Goal: Information Seeking & Learning: Learn about a topic

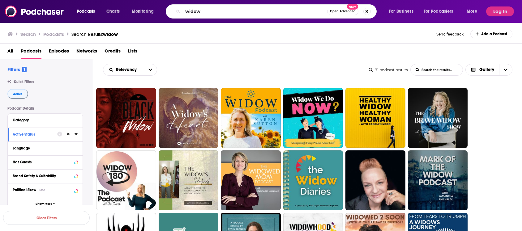
click at [215, 12] on input "widow" at bounding box center [255, 11] width 144 height 10
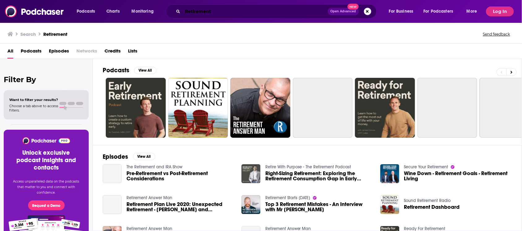
click at [228, 10] on input "Retirement" at bounding box center [255, 11] width 145 height 10
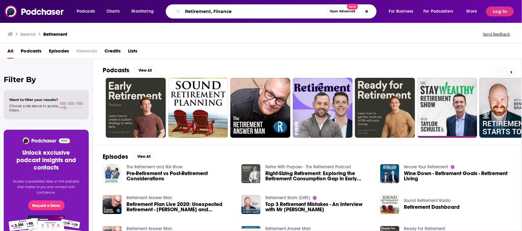
type input "Retirement, Finance"
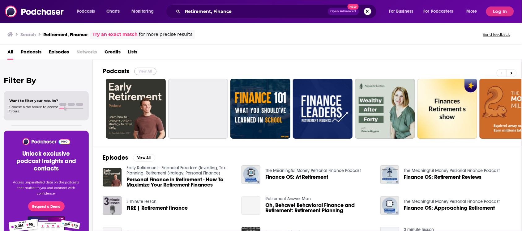
click at [142, 70] on button "View All" at bounding box center [145, 71] width 22 height 7
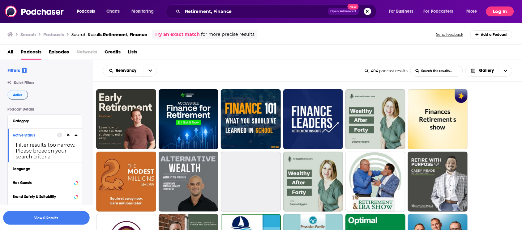
click at [498, 11] on button "Log In" at bounding box center [500, 11] width 28 height 10
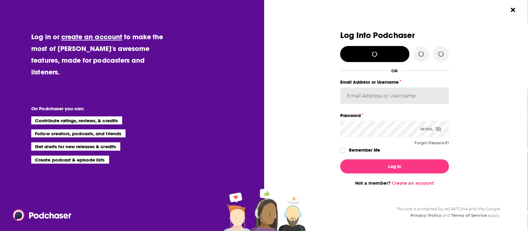
type input "sarah@booklaunchers.com"
click at [299, 86] on div "Dialog" at bounding box center [285, 108] width 109 height 155
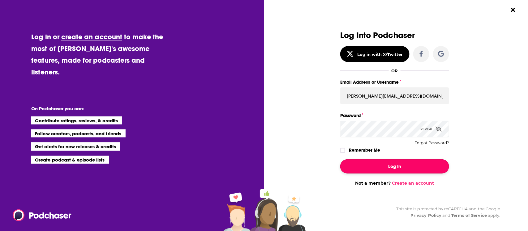
click at [377, 165] on button "Log In" at bounding box center [394, 167] width 109 height 14
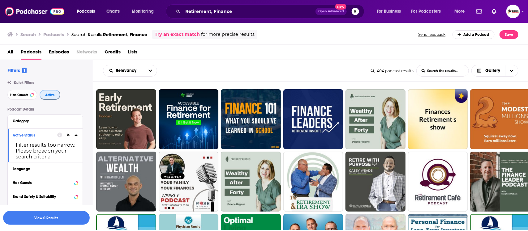
click at [49, 95] on span "Active" at bounding box center [50, 94] width 10 height 3
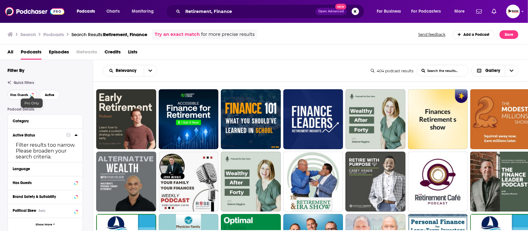
click at [25, 96] on span "Has Guests" at bounding box center [19, 94] width 18 height 3
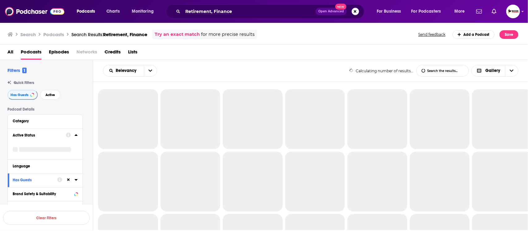
drag, startPoint x: 39, startPoint y: 96, endPoint x: 15, endPoint y: 96, distance: 23.5
click at [39, 96] on div "Has Guests Active" at bounding box center [49, 95] width 85 height 10
click at [15, 96] on span "Has Guests" at bounding box center [20, 94] width 18 height 3
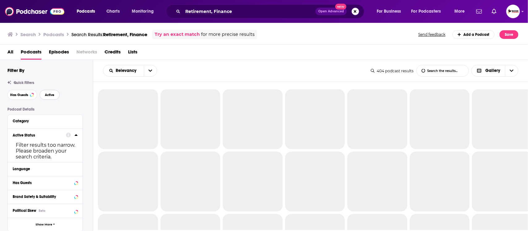
drag, startPoint x: 49, startPoint y: 96, endPoint x: 133, endPoint y: 82, distance: 85.0
click at [50, 96] on span "Active" at bounding box center [50, 94] width 10 height 3
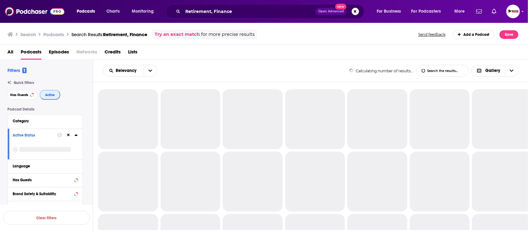
click at [41, 93] on button "Active" at bounding box center [50, 95] width 21 height 10
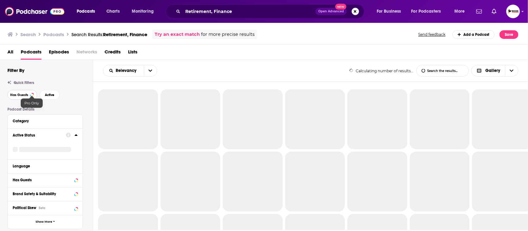
click at [17, 95] on span "Has Guests" at bounding box center [19, 94] width 18 height 3
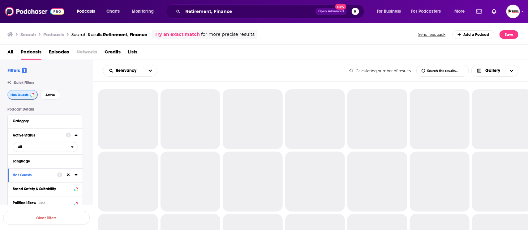
click at [15, 95] on span "Has Guests" at bounding box center [20, 94] width 18 height 3
click at [15, 95] on span "Has Guests" at bounding box center [19, 94] width 18 height 3
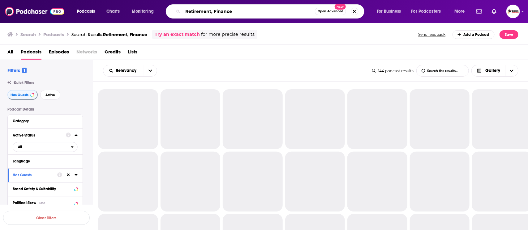
click at [258, 11] on input "Retirement, Finance" at bounding box center [249, 11] width 132 height 10
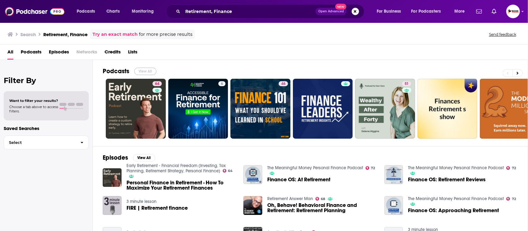
click at [150, 73] on button "View All" at bounding box center [145, 71] width 22 height 7
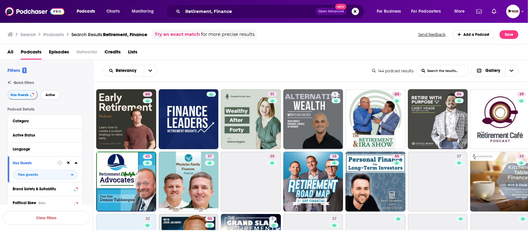
click at [53, 95] on span "Active" at bounding box center [50, 94] width 10 height 3
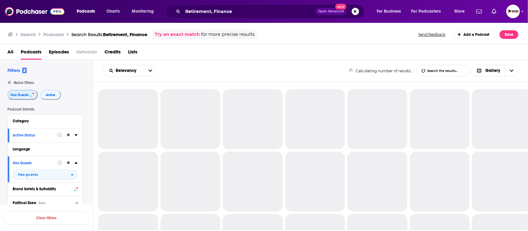
click at [10, 97] on button "Has Guests" at bounding box center [22, 95] width 30 height 10
click at [48, 97] on span "Active" at bounding box center [50, 94] width 10 height 3
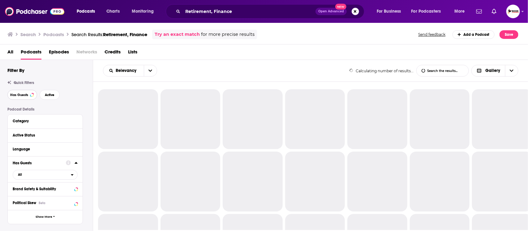
click at [16, 97] on button "Has Guests" at bounding box center [22, 95] width 30 height 10
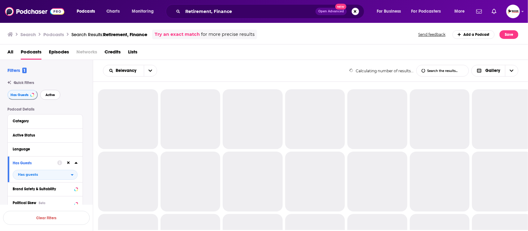
click at [49, 98] on button "Active" at bounding box center [50, 95] width 20 height 10
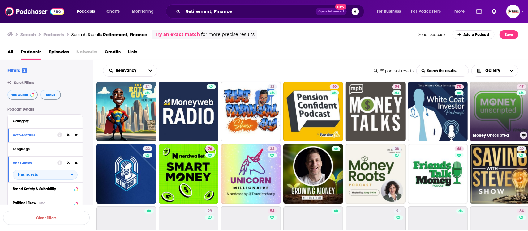
scroll to position [270, 0]
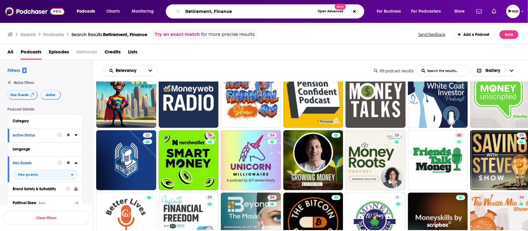
click at [252, 10] on input "Retirement, Finance" at bounding box center [249, 11] width 132 height 10
drag, startPoint x: 252, startPoint y: 10, endPoint x: 151, endPoint y: 8, distance: 100.8
click at [151, 8] on div "Podcasts Charts Monitoring Retirement, Finance Open Advanced New For Business F…" at bounding box center [271, 11] width 398 height 14
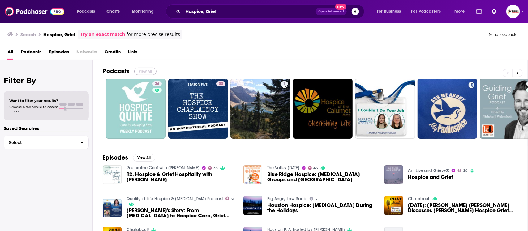
click at [145, 71] on button "View All" at bounding box center [145, 71] width 22 height 7
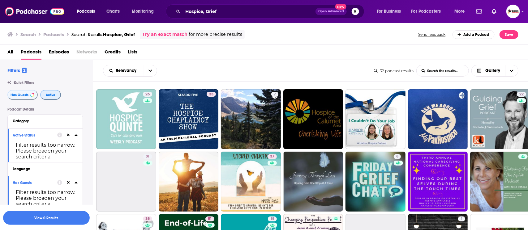
click at [52, 95] on span "Active" at bounding box center [51, 94] width 10 height 3
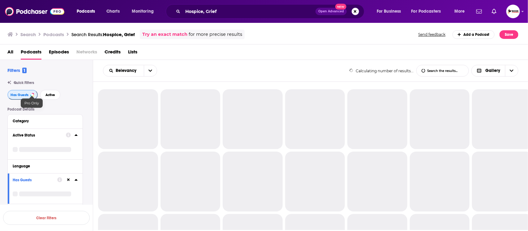
click at [23, 94] on span "Has Guests" at bounding box center [20, 94] width 18 height 3
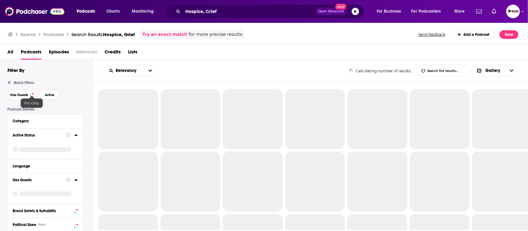
click at [57, 96] on button "Active" at bounding box center [50, 95] width 20 height 10
click at [13, 96] on span "Has Guests" at bounding box center [19, 94] width 18 height 3
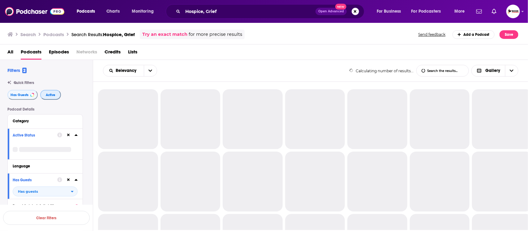
click at [46, 96] on span "Active" at bounding box center [51, 94] width 10 height 3
click at [22, 95] on span "Has Guests" at bounding box center [20, 94] width 18 height 3
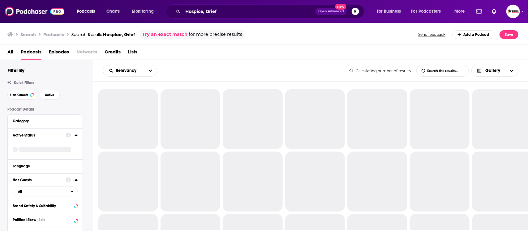
click at [39, 95] on div "Has Guests Active" at bounding box center [49, 95] width 85 height 10
click at [52, 96] on span "Active" at bounding box center [50, 94] width 10 height 3
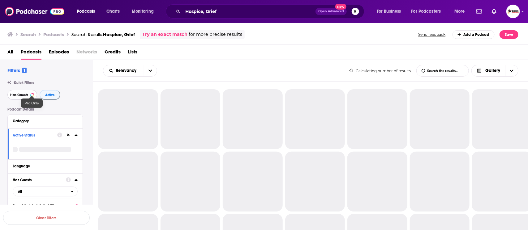
drag, startPoint x: 11, startPoint y: 96, endPoint x: 61, endPoint y: 96, distance: 49.8
click at [12, 96] on span "Has Guests" at bounding box center [19, 94] width 18 height 3
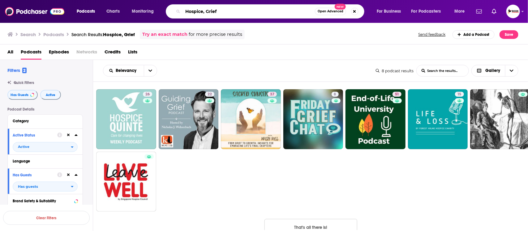
drag, startPoint x: 202, startPoint y: 11, endPoint x: 166, endPoint y: 13, distance: 36.2
click at [166, 13] on div "Hospice, Grief Open Advanced New" at bounding box center [265, 11] width 198 height 14
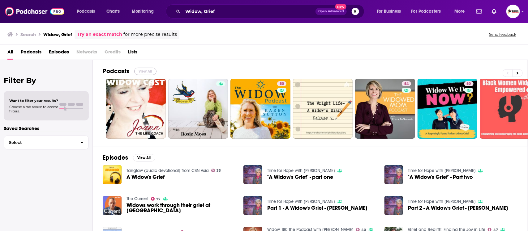
click at [143, 71] on button "View All" at bounding box center [145, 71] width 22 height 7
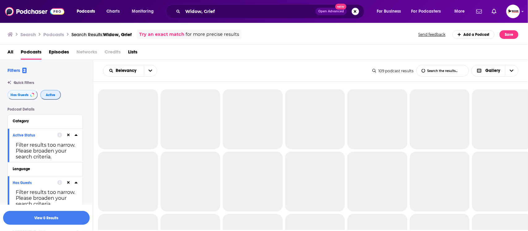
click at [50, 95] on span "Active" at bounding box center [51, 94] width 10 height 3
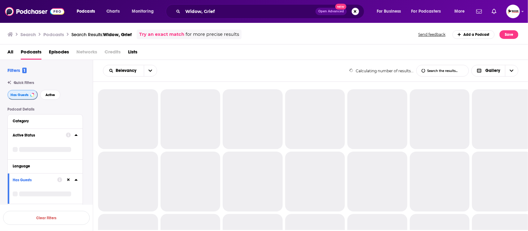
click at [11, 96] on span "Has Guests" at bounding box center [20, 94] width 18 height 3
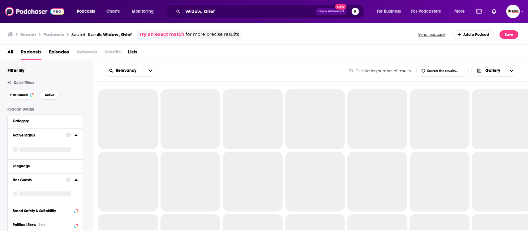
click at [50, 96] on span "Active" at bounding box center [50, 94] width 10 height 3
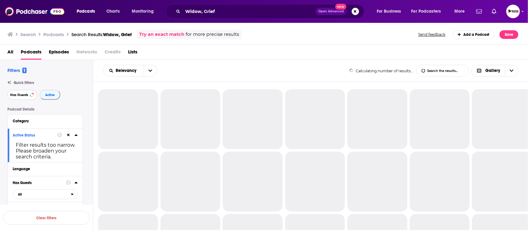
click at [24, 96] on span "Has Guests" at bounding box center [19, 94] width 18 height 3
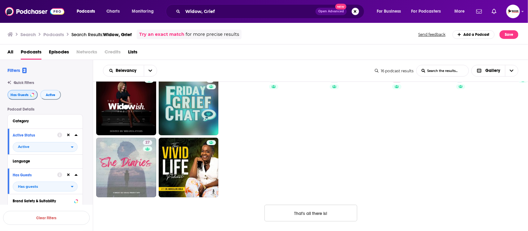
scroll to position [77, 0]
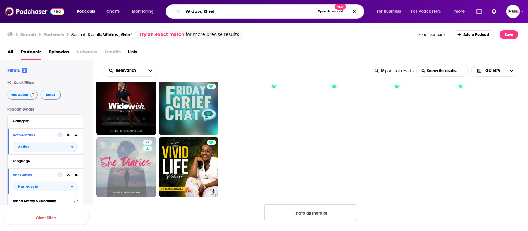
drag, startPoint x: 201, startPoint y: 9, endPoint x: 177, endPoint y: 9, distance: 23.8
click at [177, 9] on div "Widow, Grief Open Advanced New" at bounding box center [265, 11] width 198 height 14
paste input "terminal illness"
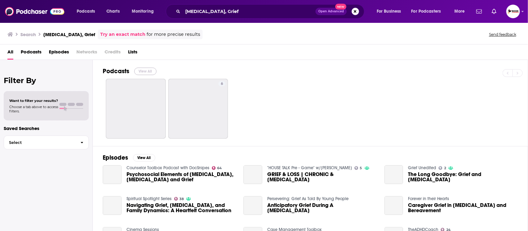
click at [146, 71] on button "View All" at bounding box center [145, 71] width 22 height 7
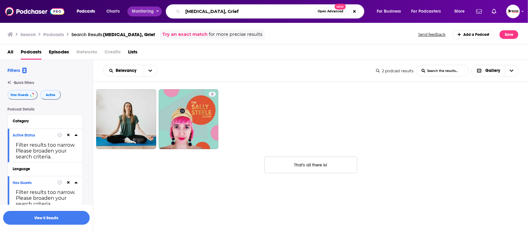
drag, startPoint x: 206, startPoint y: 11, endPoint x: 159, endPoint y: 11, distance: 47.0
click at [159, 11] on div "Podcasts Charts Monitoring terminal illness, Grief Open Advanced New For Busine…" at bounding box center [271, 11] width 398 height 14
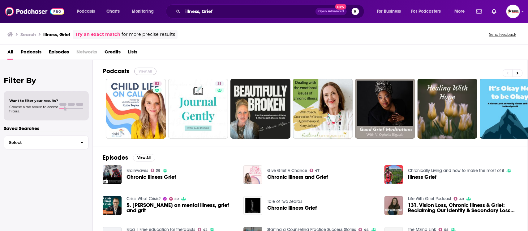
click at [149, 71] on button "View All" at bounding box center [145, 71] width 22 height 7
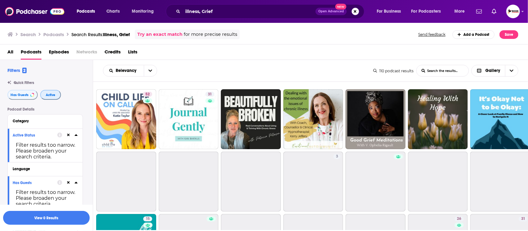
click at [51, 96] on span "Active" at bounding box center [51, 94] width 10 height 3
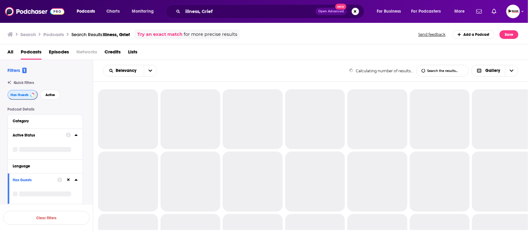
click at [21, 96] on span "Has Guests" at bounding box center [20, 94] width 18 height 3
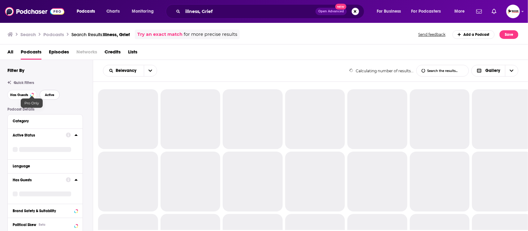
click at [45, 95] on span "Active" at bounding box center [50, 94] width 10 height 3
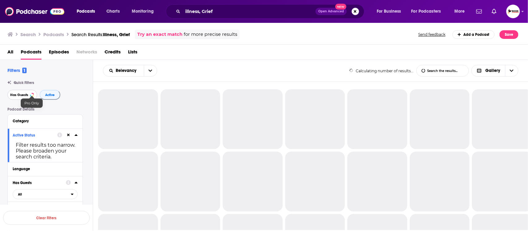
click at [20, 95] on span "Has Guests" at bounding box center [19, 94] width 18 height 3
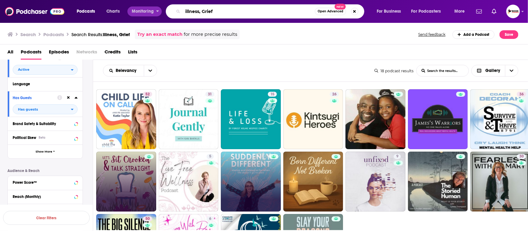
drag, startPoint x: 203, startPoint y: 12, endPoint x: 153, endPoint y: 12, distance: 49.5
click at [153, 12] on div "Podcasts Charts Monitoring illness, Grief Open Advanced New For Business For Po…" at bounding box center [271, 11] width 398 height 14
type input "Grief"
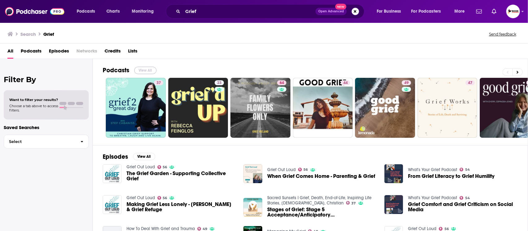
click at [147, 68] on button "View All" at bounding box center [145, 70] width 22 height 7
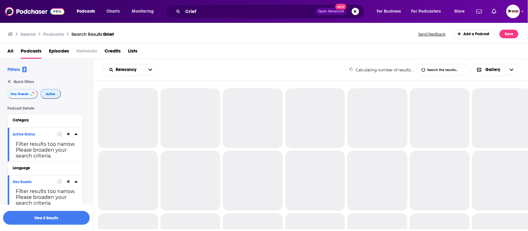
click at [49, 93] on span "Active" at bounding box center [51, 93] width 10 height 3
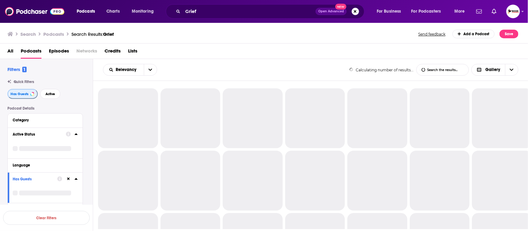
click at [19, 93] on span "Has Guests" at bounding box center [20, 93] width 18 height 3
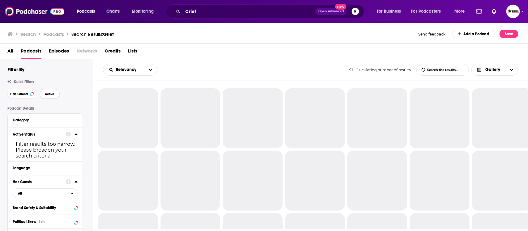
click at [49, 95] on span "Active" at bounding box center [50, 93] width 10 height 3
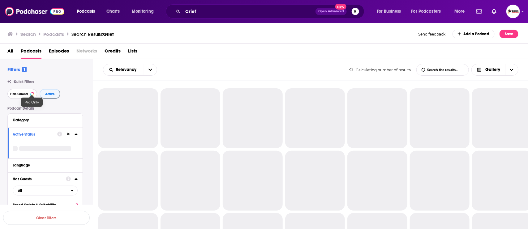
click at [21, 95] on span "Has Guests" at bounding box center [19, 93] width 18 height 3
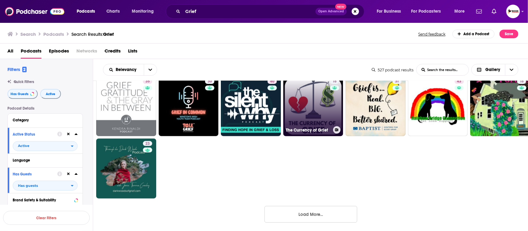
scroll to position [386, 0]
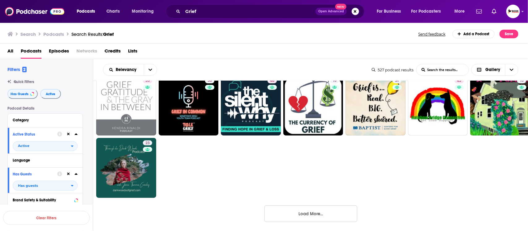
click at [343, 219] on button "Load More..." at bounding box center [310, 214] width 93 height 17
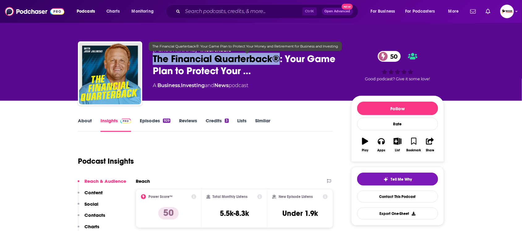
drag, startPoint x: 150, startPoint y: 61, endPoint x: 281, endPoint y: 61, distance: 130.4
click at [281, 61] on div "Josh Jalinski • iHeartRadio The Financial Quarterback®: Your Game Plan to Prote…" at bounding box center [261, 74] width 366 height 67
copy h2 "The Financial Quarterback®"
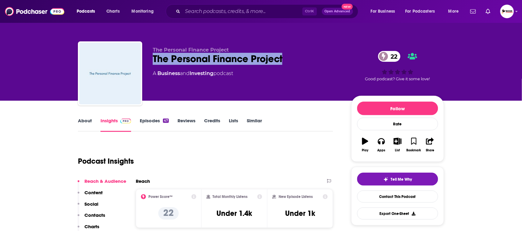
drag, startPoint x: 153, startPoint y: 61, endPoint x: 283, endPoint y: 60, distance: 129.5
click at [283, 60] on div "The Personal Finance Project 22" at bounding box center [247, 59] width 189 height 12
copy h2 "The Personal Finance Project"
click at [91, 213] on p "Contacts" at bounding box center [94, 215] width 21 height 6
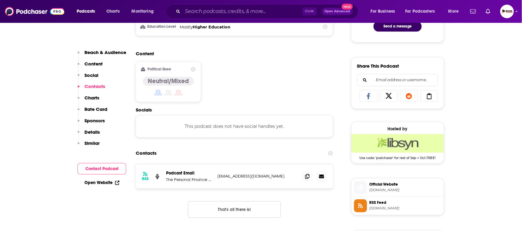
scroll to position [416, 0]
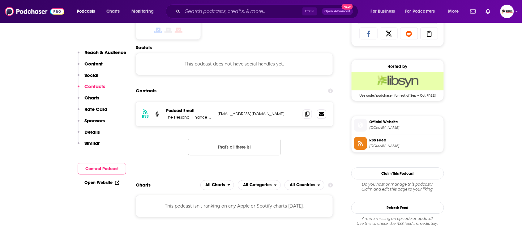
click at [97, 52] on p "Reach & Audience" at bounding box center [105, 52] width 42 height 6
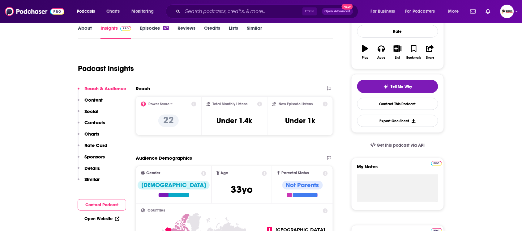
scroll to position [0, 0]
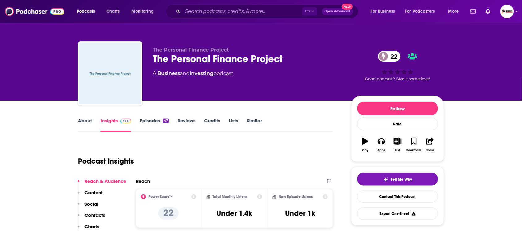
click at [84, 122] on link "About" at bounding box center [85, 125] width 14 height 14
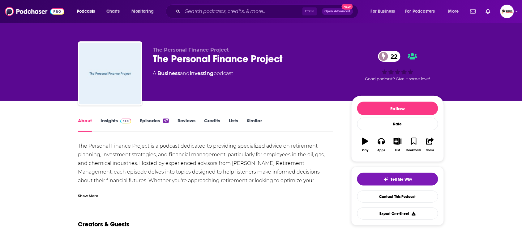
click at [88, 195] on div "Show More" at bounding box center [88, 196] width 20 height 6
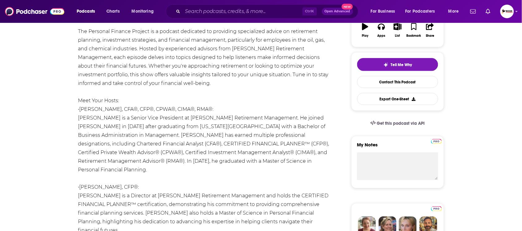
scroll to position [116, 0]
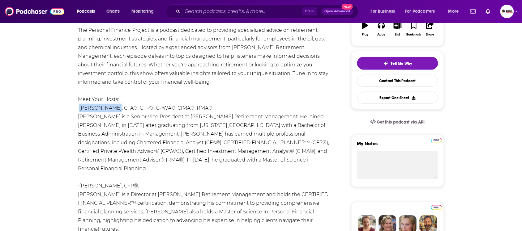
drag, startPoint x: 81, startPoint y: 110, endPoint x: 112, endPoint y: 110, distance: 31.5
click at [112, 110] on div "The Personal Finance Project is a podcast dedicated to providing specialized ad…" at bounding box center [205, 147] width 255 height 242
copy div "Greg Ashcroft"
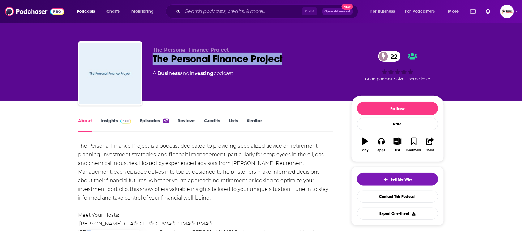
drag, startPoint x: 152, startPoint y: 64, endPoint x: 285, endPoint y: 61, distance: 132.9
click at [285, 61] on div "The Personal Finance Project The Personal Finance Project 22 A Business and Inv…" at bounding box center [261, 74] width 366 height 67
copy h1 "The Personal Finance Project"
click at [110, 122] on link "Insights" at bounding box center [115, 125] width 31 height 14
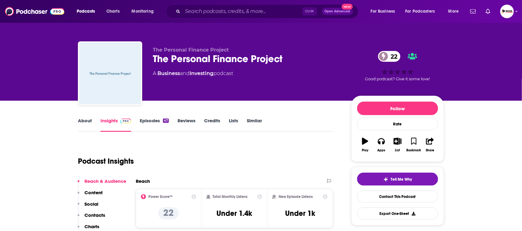
click at [96, 213] on p "Contacts" at bounding box center [94, 215] width 21 height 6
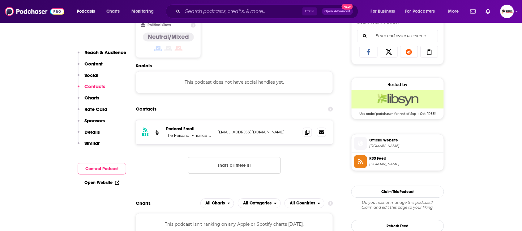
scroll to position [416, 0]
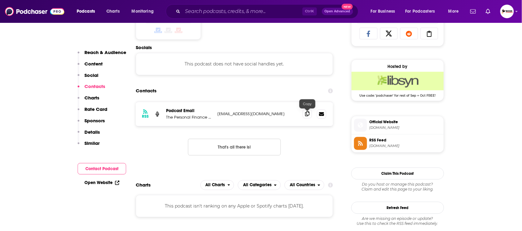
click at [308, 117] on span at bounding box center [307, 113] width 9 height 9
click at [91, 184] on link "Open Website" at bounding box center [101, 182] width 35 height 5
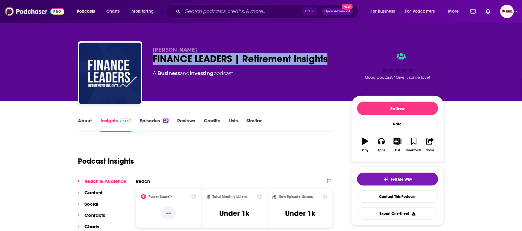
drag, startPoint x: 149, startPoint y: 63, endPoint x: 329, endPoint y: 62, distance: 180.5
click at [329, 62] on div "Daniel Hanzelka FINANCE LEADERS | Retirement Insights A Business and Investing …" at bounding box center [261, 74] width 366 height 67
copy h2 "FINANCE LEADERS | Retirement Insights"
click at [88, 119] on link "About" at bounding box center [85, 125] width 14 height 14
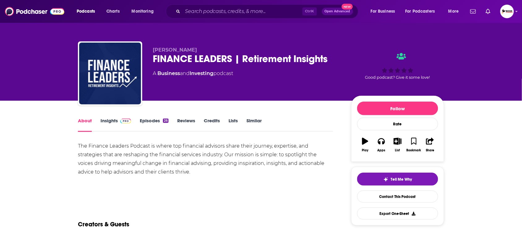
click at [107, 118] on link "Insights" at bounding box center [115, 125] width 31 height 14
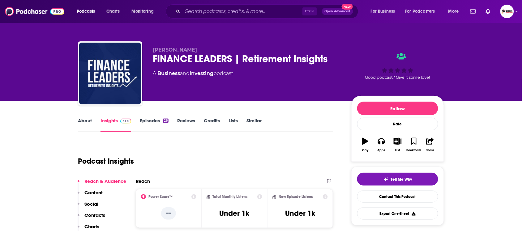
click at [99, 212] on p "Contacts" at bounding box center [94, 215] width 21 height 6
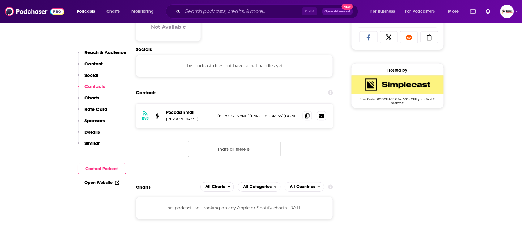
scroll to position [415, 0]
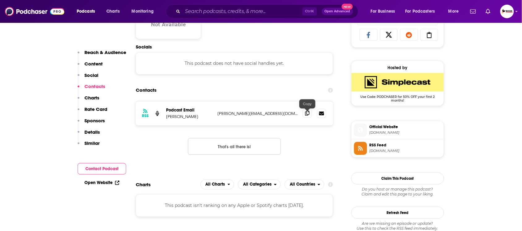
click at [305, 115] on icon at bounding box center [307, 113] width 4 height 5
click at [115, 51] on p "Reach & Audience" at bounding box center [105, 52] width 42 height 6
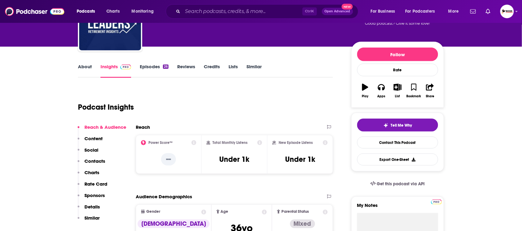
scroll to position [0, 0]
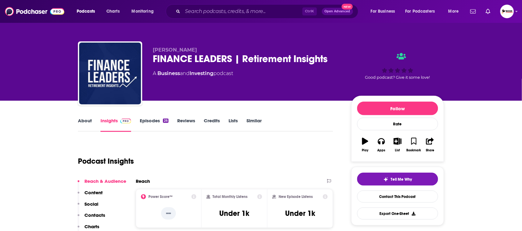
drag, startPoint x: 198, startPoint y: 50, endPoint x: 147, endPoint y: 50, distance: 51.0
click at [147, 50] on div "Daniel Hanzelka FINANCE LEADERS | Retirement Insights A Business and Investing …" at bounding box center [261, 74] width 366 height 67
copy span "Daniel Hanzelka"
click at [95, 216] on p "Contacts" at bounding box center [94, 215] width 21 height 6
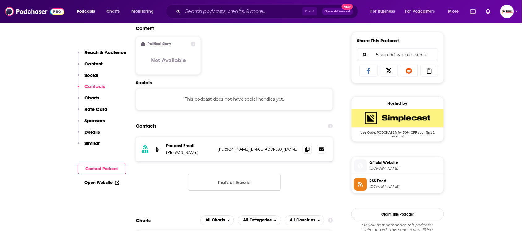
scroll to position [572, 0]
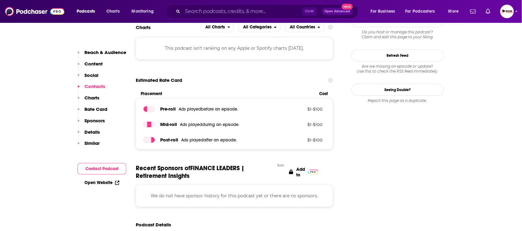
click at [98, 185] on link "Open Website" at bounding box center [101, 182] width 35 height 5
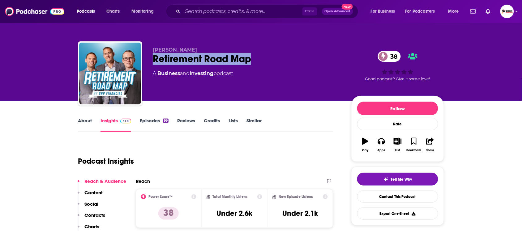
drag, startPoint x: 236, startPoint y: 61, endPoint x: 153, endPoint y: 60, distance: 82.2
click at [153, 60] on div "Retirement Road Map 38" at bounding box center [247, 59] width 189 height 12
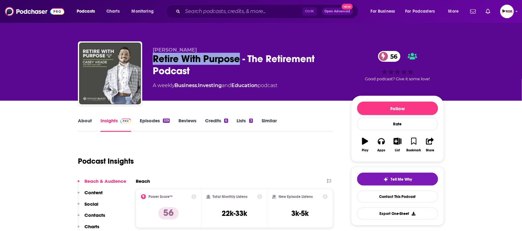
drag, startPoint x: 150, startPoint y: 61, endPoint x: 240, endPoint y: 61, distance: 89.3
click at [240, 61] on div "[PERSON_NAME] Retire With Purpose - The Retirement Podcast 56 A weekly Business…" at bounding box center [261, 74] width 366 height 67
click at [165, 62] on div "Retire With Purpose - The Retirement Podcast 56" at bounding box center [247, 65] width 189 height 24
drag, startPoint x: 147, startPoint y: 59, endPoint x: 241, endPoint y: 60, distance: 93.7
click at [241, 60] on div "[PERSON_NAME] Retire With Purpose - The Retirement Podcast 56 A weekly Business…" at bounding box center [261, 74] width 366 height 67
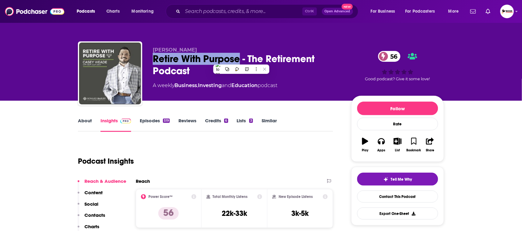
copy h2 "Retire With Purpose"
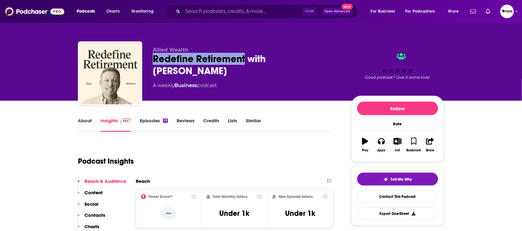
drag, startPoint x: 152, startPoint y: 61, endPoint x: 243, endPoint y: 61, distance: 91.2
click at [243, 61] on div "Allied Wealth Redefine Retirement with [PERSON_NAME] A weekly Business podcast …" at bounding box center [261, 74] width 366 height 67
copy h2 "Redefine Retirement"
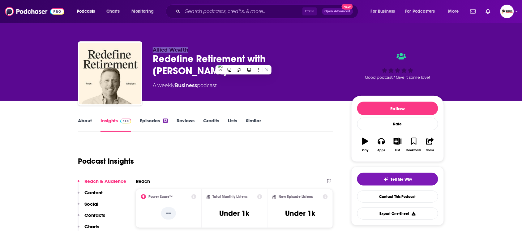
drag, startPoint x: 210, startPoint y: 46, endPoint x: 150, endPoint y: 46, distance: 59.4
click at [149, 46] on div "Allied Wealth Redefine Retirement with Ryan Wheless A weekly Business podcast G…" at bounding box center [261, 74] width 366 height 67
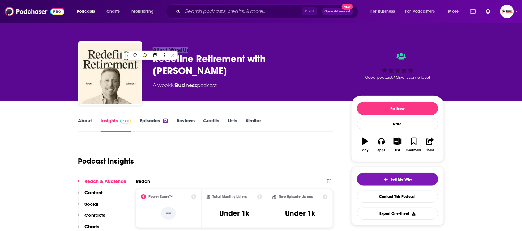
click at [79, 121] on link "About" at bounding box center [85, 125] width 14 height 14
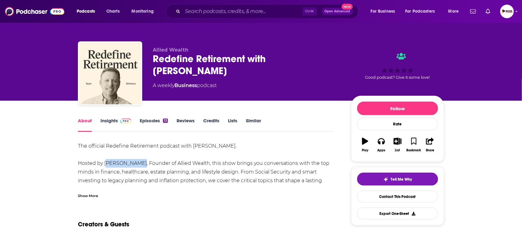
drag, startPoint x: 105, startPoint y: 164, endPoint x: 138, endPoint y: 164, distance: 32.5
click at [138, 164] on div "The official Redefine Retirement podcast with Ryan Wheless. Hosted by Ryan Whel…" at bounding box center [205, 168] width 255 height 52
copy div "Ryan Wheless"
click at [111, 121] on link "Insights" at bounding box center [115, 125] width 31 height 14
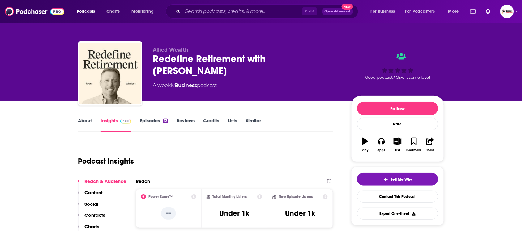
click at [97, 215] on p "Contacts" at bounding box center [94, 215] width 21 height 6
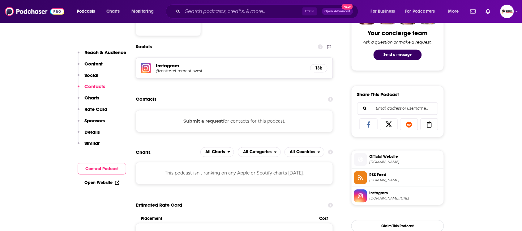
scroll to position [333, 0]
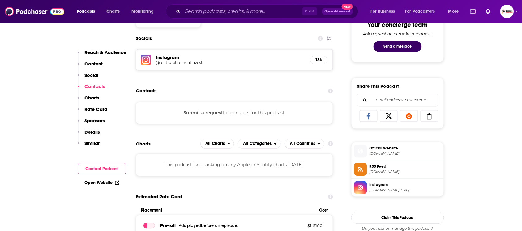
click at [112, 181] on link "Open Website" at bounding box center [101, 182] width 35 height 5
click at [106, 53] on p "Reach & Audience" at bounding box center [105, 52] width 42 height 6
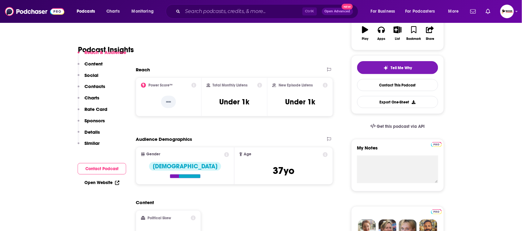
scroll to position [92, 0]
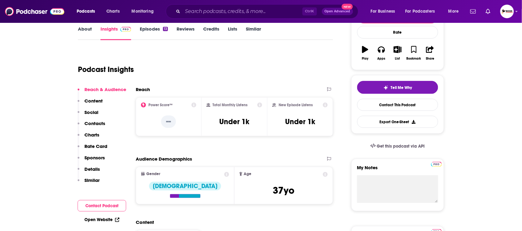
click at [87, 34] on link "About" at bounding box center [85, 33] width 14 height 14
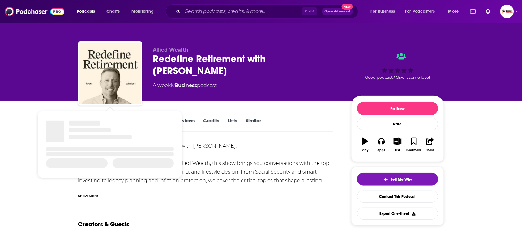
click at [241, 158] on div "The official Redefine Retirement podcast with Ryan Wheless. Hosted by Ryan Whel…" at bounding box center [205, 168] width 255 height 52
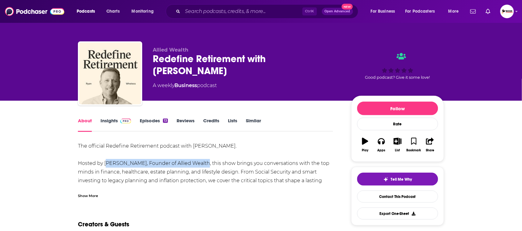
drag, startPoint x: 201, startPoint y: 166, endPoint x: 104, endPoint y: 166, distance: 97.4
click at [104, 166] on div "The official Redefine Retirement podcast with Ryan Wheless. Hosted by Ryan Whel…" at bounding box center [205, 168] width 255 height 52
copy div "Ryan Wheless, Founder of Allied Wealth"
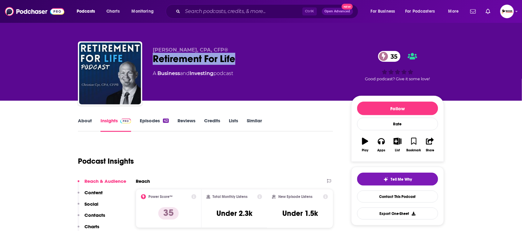
drag, startPoint x: 238, startPoint y: 64, endPoint x: 149, endPoint y: 62, distance: 89.0
click at [149, 62] on div "[DEMOGRAPHIC_DATA][PERSON_NAME], CPA, CFP® Retirement For Life 35 A Business an…" at bounding box center [261, 74] width 366 height 67
copy h2 "Retirement For Life"
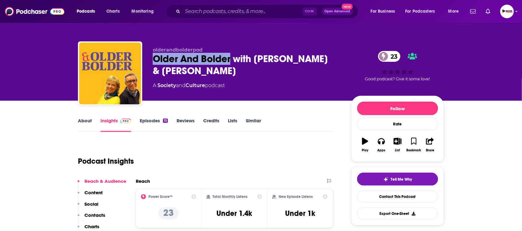
drag, startPoint x: 231, startPoint y: 62, endPoint x: 146, endPoint y: 62, distance: 85.6
click at [146, 62] on div "olderandbolderpod Older And Bolder with Mike & Louise 23 A Society and Culture …" at bounding box center [261, 74] width 366 height 67
copy h2 "Older And Bolder"
click at [87, 121] on link "About" at bounding box center [85, 125] width 14 height 14
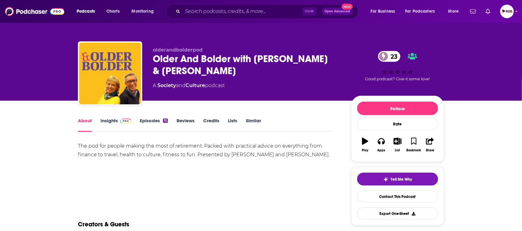
click at [112, 121] on link "Insights" at bounding box center [115, 125] width 31 height 14
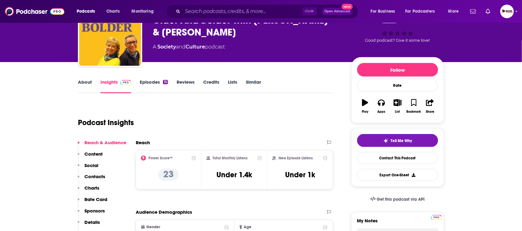
click at [101, 177] on p "Contacts" at bounding box center [94, 177] width 21 height 6
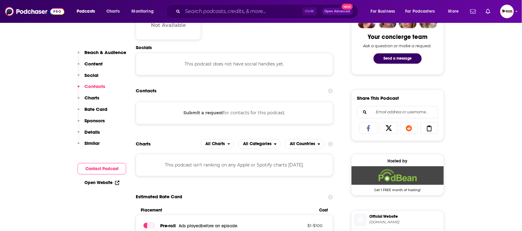
scroll to position [322, 0]
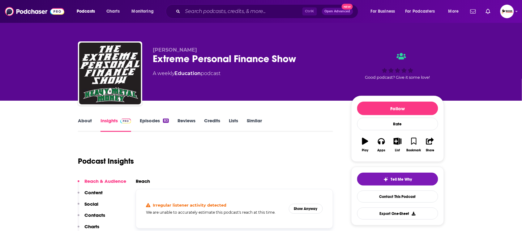
click at [82, 123] on link "About" at bounding box center [85, 125] width 14 height 14
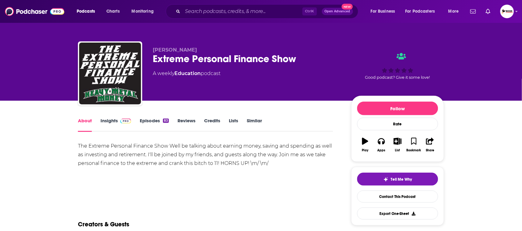
click at [115, 124] on link "Insights" at bounding box center [115, 125] width 31 height 14
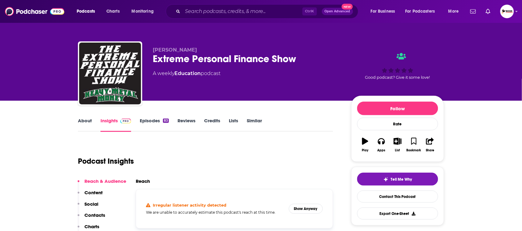
click at [98, 218] on p "Contacts" at bounding box center [94, 215] width 21 height 6
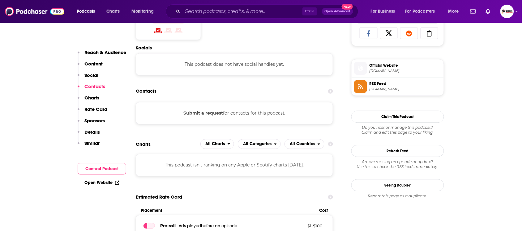
scroll to position [416, 0]
click at [100, 183] on link "Open Website" at bounding box center [101, 182] width 35 height 5
click at [109, 54] on p "Reach & Audience" at bounding box center [105, 52] width 42 height 6
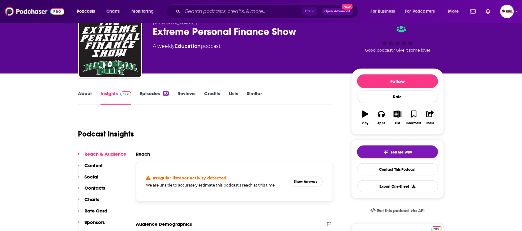
scroll to position [0, 0]
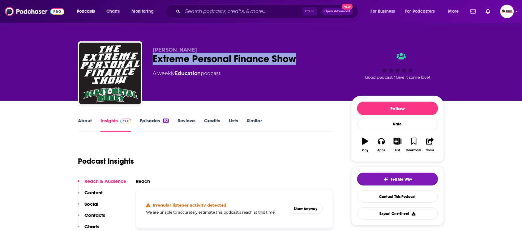
drag, startPoint x: 308, startPoint y: 59, endPoint x: 153, endPoint y: 61, distance: 154.6
click at [153, 61] on div "Extreme Personal Finance Show" at bounding box center [247, 59] width 189 height 12
copy h2 "Extreme Personal Finance Show"
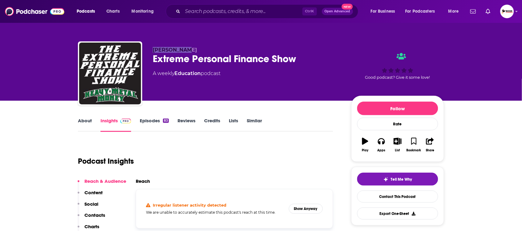
drag, startPoint x: 198, startPoint y: 47, endPoint x: 152, endPoint y: 49, distance: 45.8
click at [152, 49] on div "Chris Luger Extreme Personal Finance Show A weekly Education podcast Good podca…" at bounding box center [261, 74] width 366 height 67
copy span "Chris Luger"
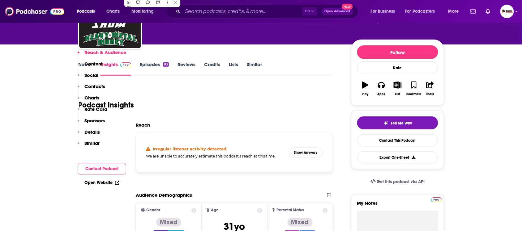
scroll to position [155, 0]
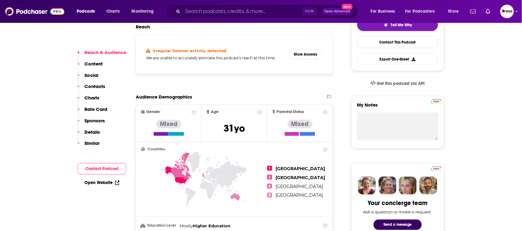
click at [106, 185] on link "Open Website" at bounding box center [101, 182] width 35 height 5
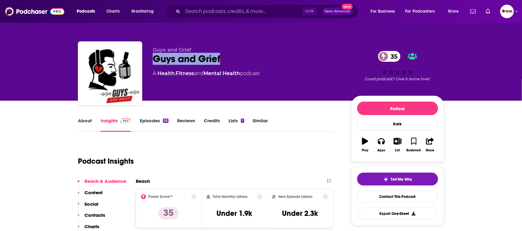
drag, startPoint x: 226, startPoint y: 61, endPoint x: 153, endPoint y: 61, distance: 72.6
click at [153, 61] on div "Guys and Grief 35" at bounding box center [247, 59] width 189 height 12
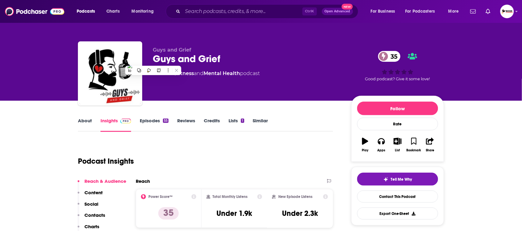
click at [221, 43] on div "Guys and Grief Guys and Grief 35 A Health , Fitness and Mental Health podcast 3…" at bounding box center [261, 74] width 366 height 67
click at [87, 122] on link "About" at bounding box center [85, 125] width 14 height 14
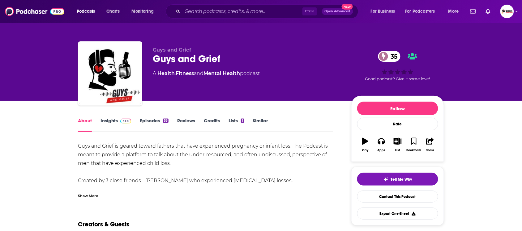
click at [91, 196] on div "Show More" at bounding box center [88, 196] width 20 height 6
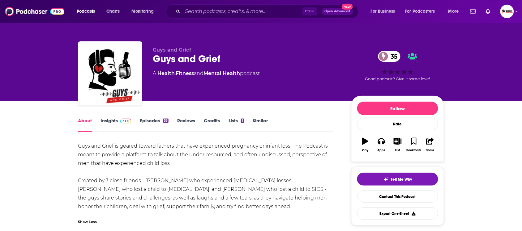
scroll to position [39, 0]
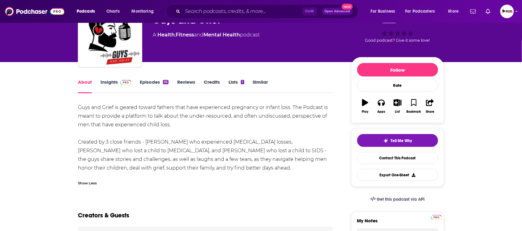
click at [104, 83] on link "Insights" at bounding box center [115, 86] width 31 height 14
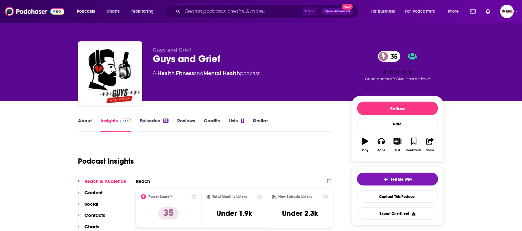
click at [103, 214] on p "Contacts" at bounding box center [94, 215] width 21 height 6
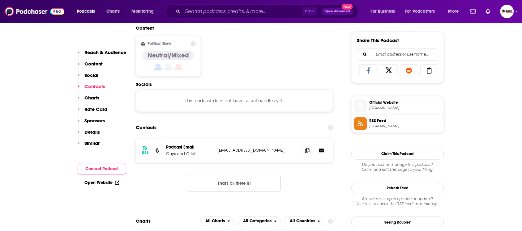
scroll to position [416, 0]
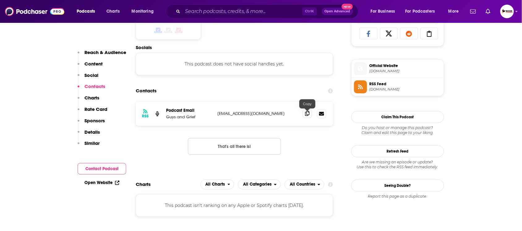
click at [306, 115] on icon at bounding box center [307, 113] width 4 height 5
click at [106, 183] on link "Open Website" at bounding box center [101, 182] width 35 height 5
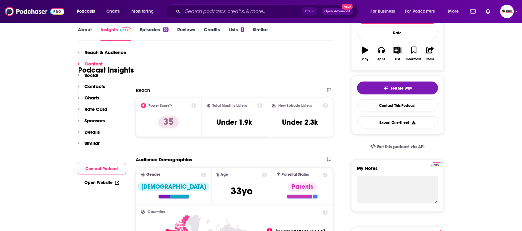
scroll to position [0, 0]
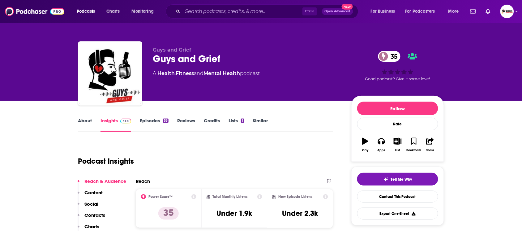
click at [84, 120] on link "About" at bounding box center [85, 125] width 14 height 14
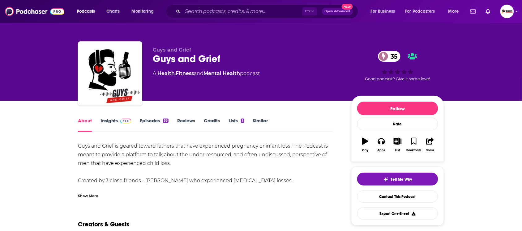
click at [92, 196] on div "Show More" at bounding box center [88, 196] width 20 height 6
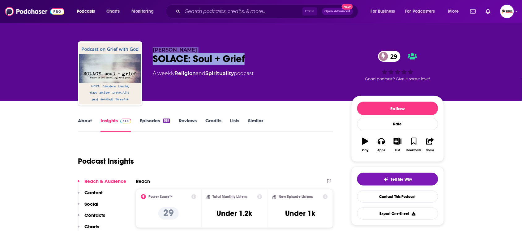
drag, startPoint x: 249, startPoint y: 62, endPoint x: 136, endPoint y: 63, distance: 113.1
click at [136, 63] on div "[PERSON_NAME]: Soul + Grief 29 A weekly Religion and Spirituality podcast 29 Go…" at bounding box center [261, 74] width 366 height 67
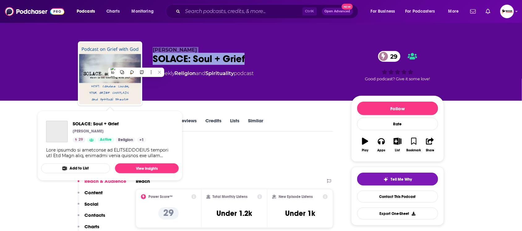
click at [268, 62] on div "SOLACE: Soul + Grief 29" at bounding box center [247, 59] width 189 height 12
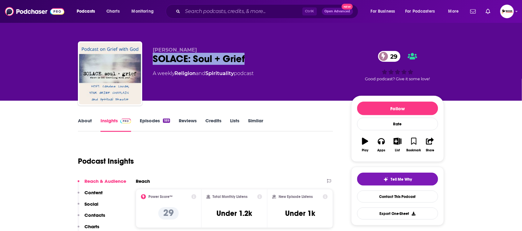
drag, startPoint x: 217, startPoint y: 61, endPoint x: 147, endPoint y: 61, distance: 69.9
click at [147, 61] on div "Candee Lucas SOLACE: Soul + Grief 29 A weekly Religion and Spirituality podcast…" at bounding box center [261, 74] width 366 height 67
copy h2 "SOLACE: Soul + Grief"
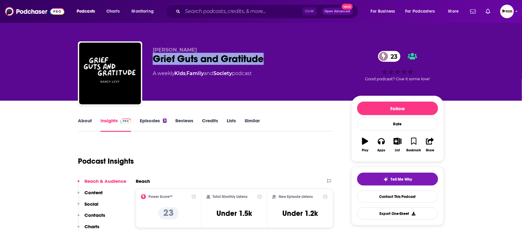
drag, startPoint x: 149, startPoint y: 61, endPoint x: 273, endPoint y: 65, distance: 123.7
click at [273, 65] on div "[PERSON_NAME] Guts and Gratitude 23 A weekly Kids , Family and Society podcast …" at bounding box center [261, 74] width 366 height 67
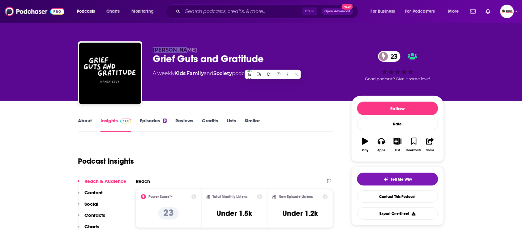
drag, startPoint x: 185, startPoint y: 49, endPoint x: 142, endPoint y: 49, distance: 43.0
click at [142, 49] on div "[PERSON_NAME] Guts and Gratitude 23 A weekly Kids , Family and Society podcast …" at bounding box center [261, 74] width 366 height 67
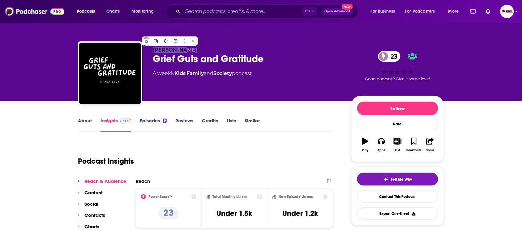
copy div "Nancy Levy"
drag, startPoint x: 94, startPoint y: 203, endPoint x: 125, endPoint y: 188, distance: 34.8
click at [94, 203] on p "Social" at bounding box center [91, 204] width 14 height 6
click at [101, 212] on p "Contacts" at bounding box center [94, 215] width 21 height 6
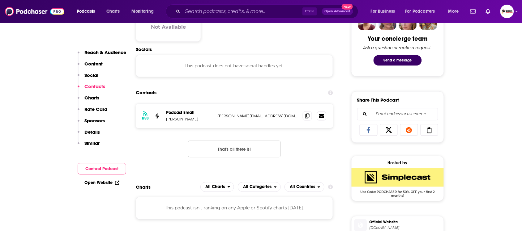
scroll to position [322, 0]
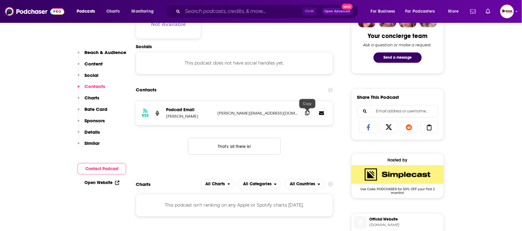
click at [307, 116] on icon at bounding box center [307, 113] width 4 height 5
click at [95, 183] on link "Open Website" at bounding box center [101, 182] width 35 height 5
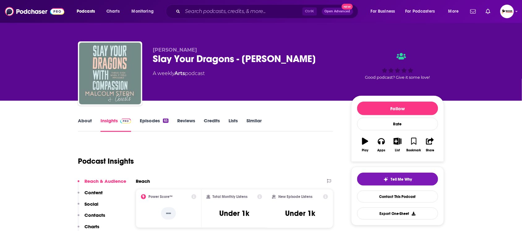
click at [80, 122] on link "About" at bounding box center [85, 125] width 14 height 14
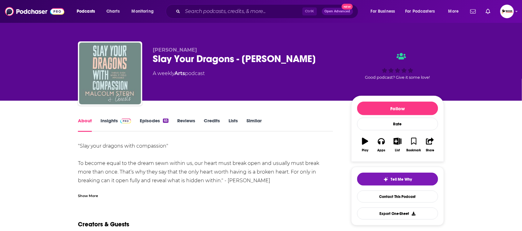
click at [87, 196] on div "Show More" at bounding box center [88, 196] width 20 height 6
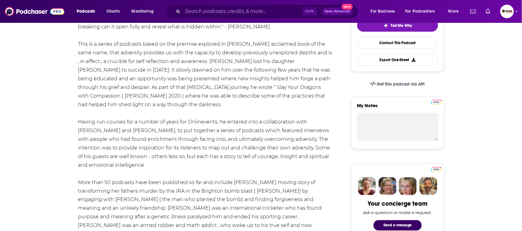
scroll to position [155, 0]
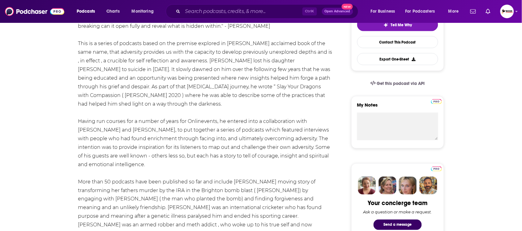
click at [311, 121] on div ""Slay your dragons with compassion" To become equal to the dream sewn within [G…" at bounding box center [205, 151] width 255 height 329
drag, startPoint x: 308, startPoint y: 121, endPoint x: 112, endPoint y: 130, distance: 196.2
click at [112, 130] on div ""Slay your dragons with compassion" To become equal to the dream sewn within [G…" at bounding box center [205, 151] width 255 height 329
copy div "[PERSON_NAME] and [PERSON_NAME]"
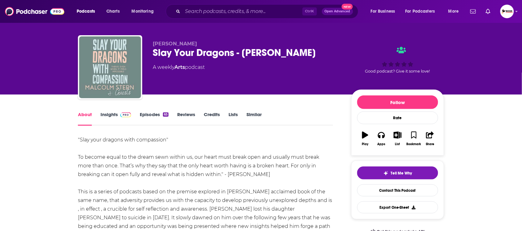
scroll to position [0, 0]
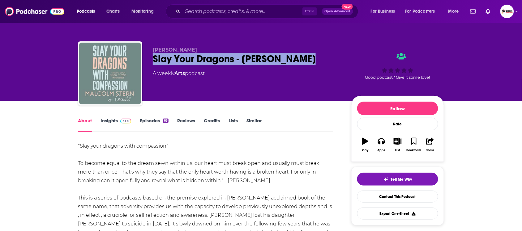
drag, startPoint x: 314, startPoint y: 63, endPoint x: 154, endPoint y: 63, distance: 160.4
click at [154, 63] on div "Slay Your Dragons - [PERSON_NAME]" at bounding box center [247, 59] width 189 height 12
copy h1 "Slay Your Dragons - [PERSON_NAME]"
click at [107, 123] on link "Insights" at bounding box center [115, 125] width 31 height 14
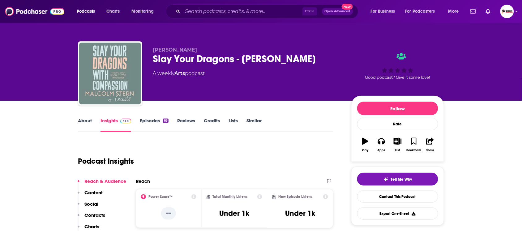
click at [93, 213] on p "Contacts" at bounding box center [94, 215] width 21 height 6
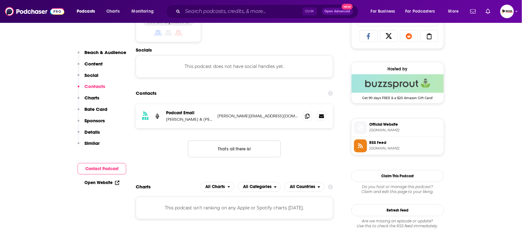
scroll to position [416, 0]
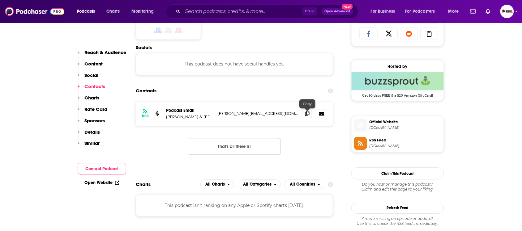
click at [308, 113] on icon at bounding box center [307, 113] width 4 height 5
click at [110, 180] on link "Open Website" at bounding box center [101, 182] width 35 height 5
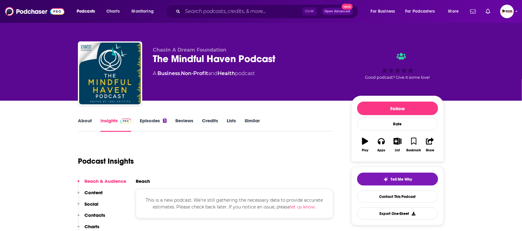
click at [81, 121] on link "About" at bounding box center [85, 125] width 14 height 14
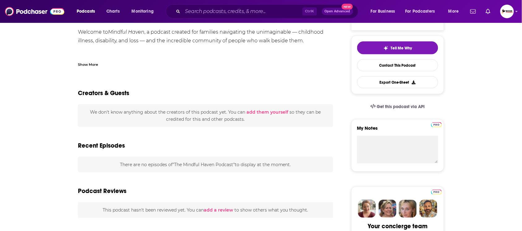
scroll to position [77, 0]
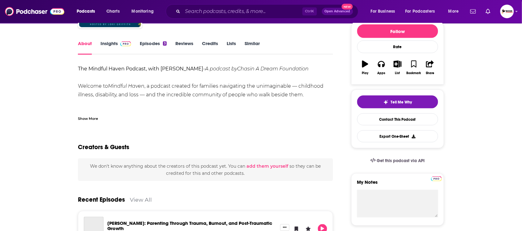
click at [88, 119] on div "Show More" at bounding box center [88, 118] width 20 height 6
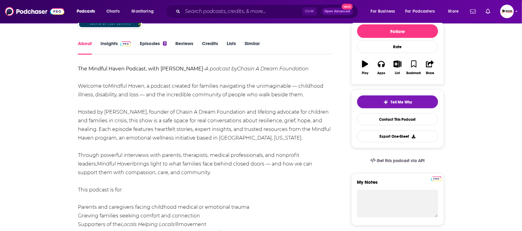
scroll to position [0, 0]
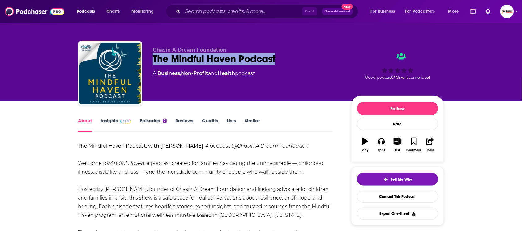
drag, startPoint x: 152, startPoint y: 63, endPoint x: 309, endPoint y: 63, distance: 157.0
click at [309, 63] on div "Chasin A Dream Foundation The Mindful Haven Podcast A Business , Non-Profit and…" at bounding box center [261, 74] width 366 height 67
copy h1 "The Mindful Haven Podcast"
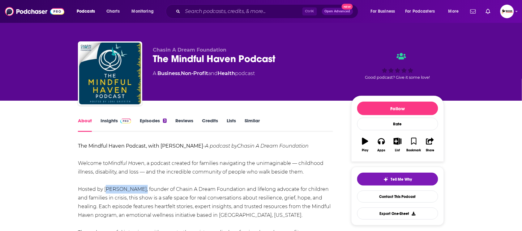
drag, startPoint x: 104, startPoint y: 191, endPoint x: 131, endPoint y: 191, distance: 26.9
copy div "Lori Griffith"
click at [99, 122] on div "About" at bounding box center [89, 125] width 23 height 14
click at [102, 124] on link "Insights" at bounding box center [115, 125] width 31 height 14
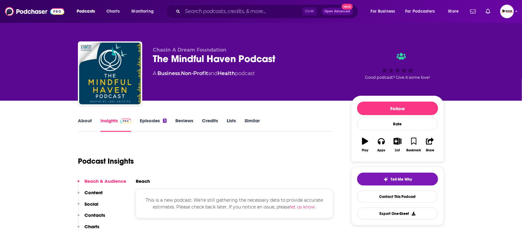
click at [93, 218] on p "Contacts" at bounding box center [94, 215] width 21 height 6
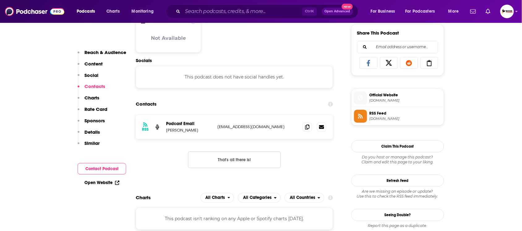
scroll to position [400, 0]
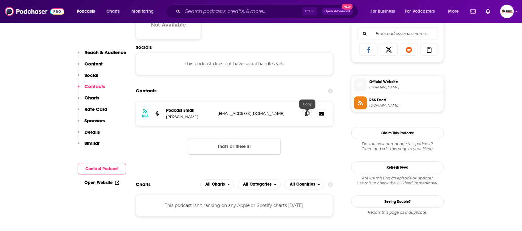
click at [308, 116] on icon at bounding box center [307, 113] width 4 height 5
click at [116, 181] on icon at bounding box center [117, 183] width 4 height 4
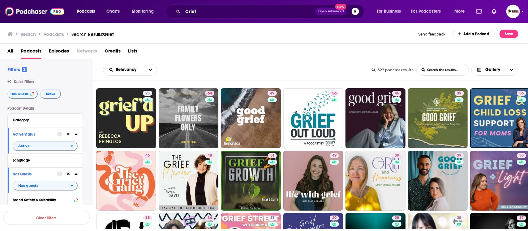
scroll to position [386, 0]
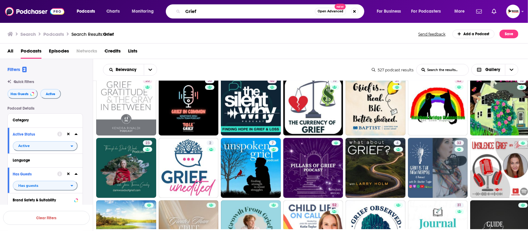
drag, startPoint x: 211, startPoint y: 10, endPoint x: 197, endPoint y: 13, distance: 14.4
click at [191, 10] on input "Grief" at bounding box center [249, 11] width 132 height 10
paste input "chronic illness"
paste input "Search podcasts, credits, & more..."
type input "chronic illness"
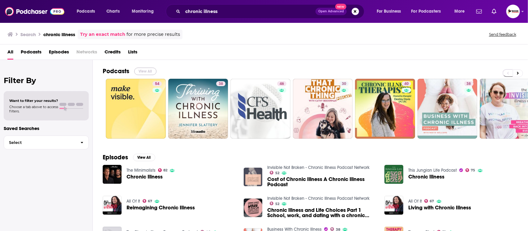
click at [146, 70] on button "View All" at bounding box center [145, 71] width 22 height 7
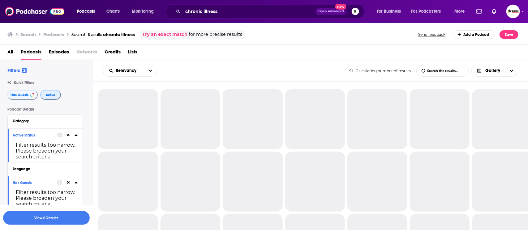
click at [55, 95] on button "Active" at bounding box center [50, 95] width 21 height 10
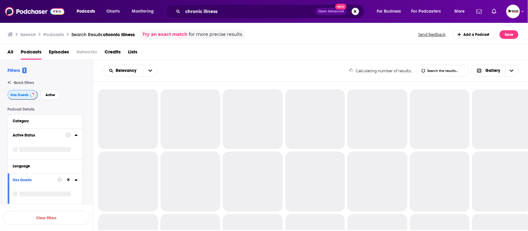
click at [17, 95] on span "Has Guests" at bounding box center [20, 94] width 18 height 3
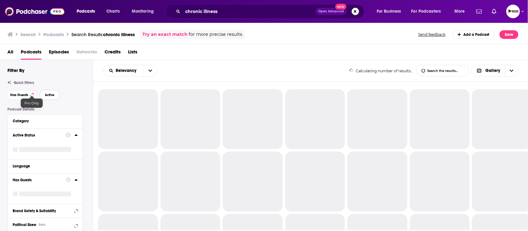
click at [44, 95] on button "Active" at bounding box center [50, 95] width 20 height 10
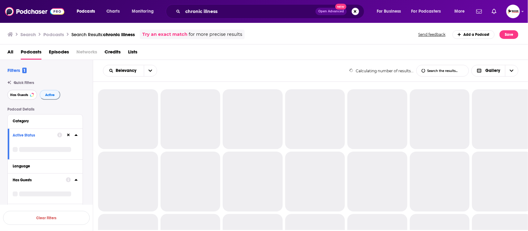
click at [19, 95] on span "Has Guests" at bounding box center [19, 94] width 18 height 3
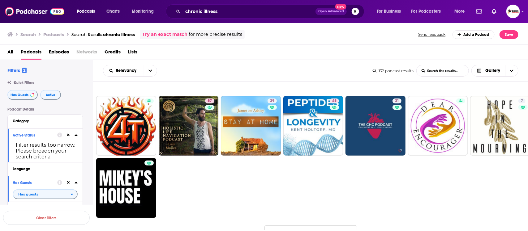
scroll to position [386, 0]
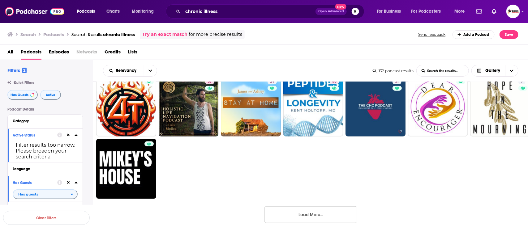
click at [291, 214] on button "Load More..." at bounding box center [310, 214] width 93 height 17
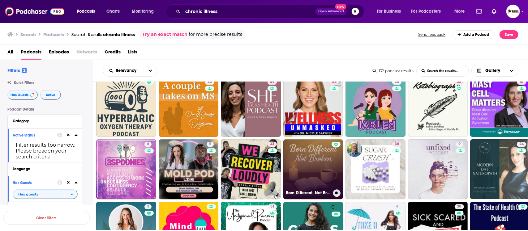
scroll to position [736, 0]
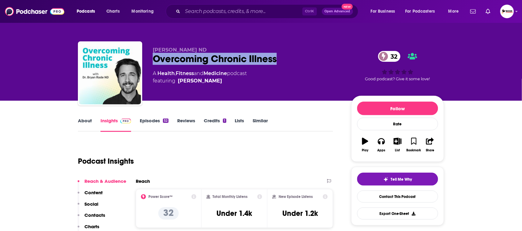
drag, startPoint x: 216, startPoint y: 64, endPoint x: 152, endPoint y: 63, distance: 64.6
click at [152, 63] on div "[PERSON_NAME] ND Overcoming Chronic Illness 32 A Health , Fitness and Medicine …" at bounding box center [261, 74] width 366 height 67
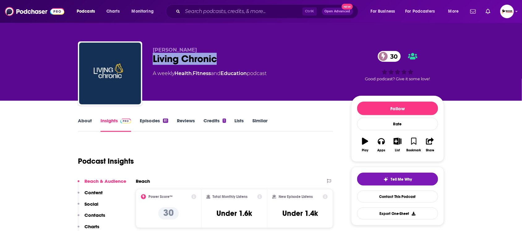
drag, startPoint x: 226, startPoint y: 58, endPoint x: 151, endPoint y: 58, distance: 74.8
click at [151, 58] on div "[PERSON_NAME] Living Chronic 30 A weekly Health , Fitness and Education podcast…" at bounding box center [261, 74] width 366 height 67
copy h2 "Living Chronic"
click at [156, 89] on div "[PERSON_NAME] Living Chronic 30 A weekly Health , Fitness and Education podcast" at bounding box center [247, 71] width 189 height 49
drag, startPoint x: 206, startPoint y: 47, endPoint x: 149, endPoint y: 47, distance: 57.2
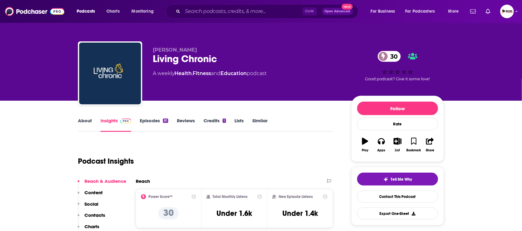
click at [149, 47] on div "[PERSON_NAME] Living Chronic 30 A weekly Health , Fitness and Education podcast…" at bounding box center [261, 74] width 366 height 67
copy span "[PERSON_NAME]"
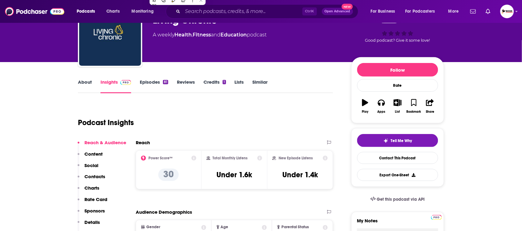
click at [102, 177] on p "Contacts" at bounding box center [94, 177] width 21 height 6
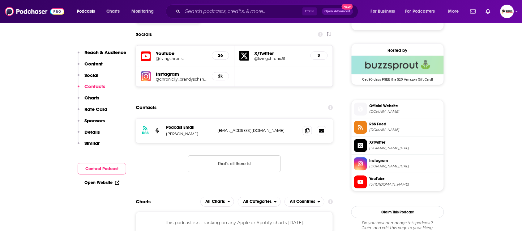
scroll to position [448, 0]
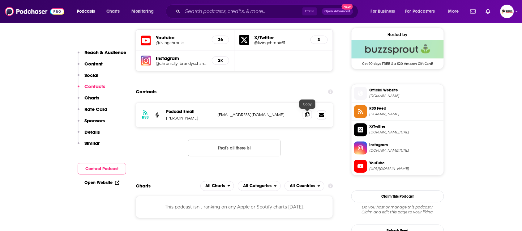
click at [308, 116] on icon at bounding box center [307, 114] width 4 height 5
click at [98, 181] on link "Open Website" at bounding box center [101, 182] width 35 height 5
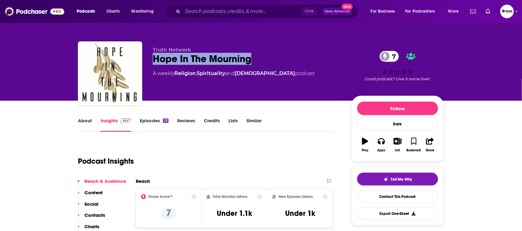
drag, startPoint x: 266, startPoint y: 59, endPoint x: 147, endPoint y: 59, distance: 119.0
click at [147, 59] on div "Truth Network Hope In The Mourning 7 A weekly Religion , Spirituality and [DEMO…" at bounding box center [261, 74] width 366 height 67
copy h2 "Hope In The Mourning"
click at [84, 121] on link "About" at bounding box center [85, 125] width 14 height 14
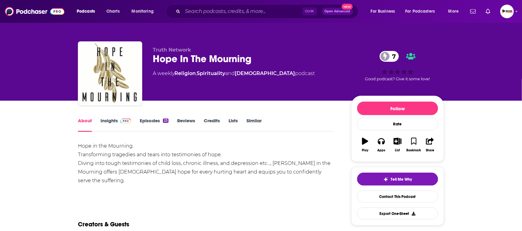
click at [105, 121] on link "Insights" at bounding box center [115, 125] width 31 height 14
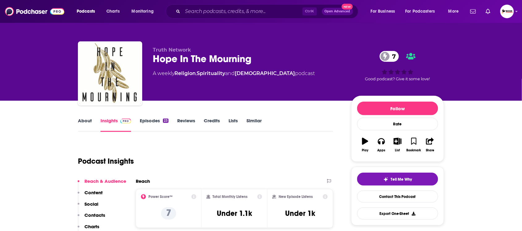
click at [101, 215] on p "Contacts" at bounding box center [94, 215] width 21 height 6
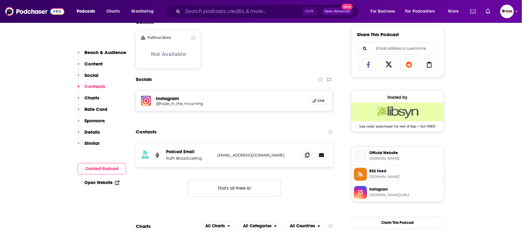
scroll to position [426, 0]
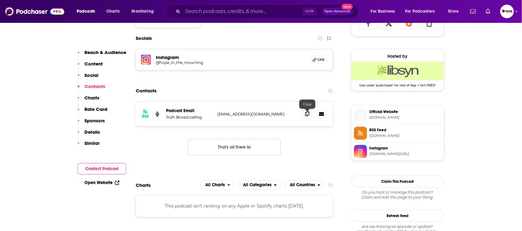
click at [308, 116] on icon at bounding box center [307, 113] width 4 height 5
click at [105, 182] on link "Open Website" at bounding box center [101, 182] width 35 height 5
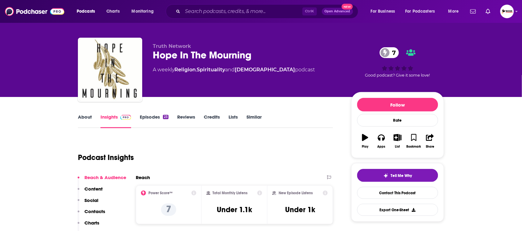
scroll to position [0, 0]
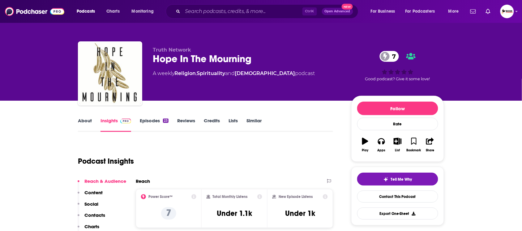
click at [87, 120] on link "About" at bounding box center [85, 125] width 14 height 14
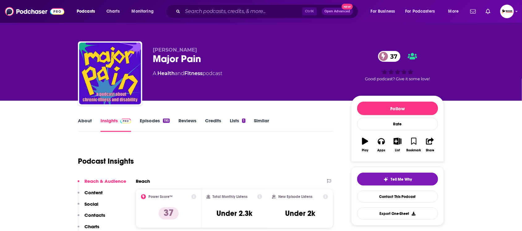
click at [83, 121] on link "About" at bounding box center [85, 125] width 14 height 14
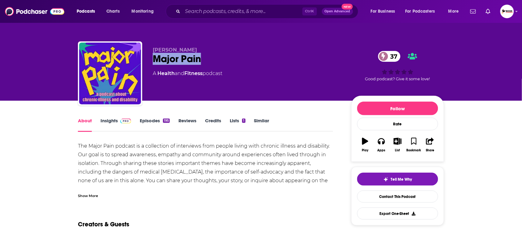
drag, startPoint x: 216, startPoint y: 60, endPoint x: 151, endPoint y: 61, distance: 65.8
click at [151, 61] on div "[PERSON_NAME] Major Pain 37 A Health and Fitness podcast 37 Good podcast? Give …" at bounding box center [261, 74] width 366 height 67
copy h1 "Major Pain"
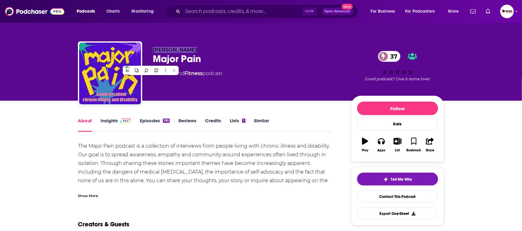
drag, startPoint x: 192, startPoint y: 49, endPoint x: 152, endPoint y: 49, distance: 39.6
click at [153, 49] on p "[PERSON_NAME]" at bounding box center [247, 50] width 189 height 6
copy span "[PERSON_NAME]"
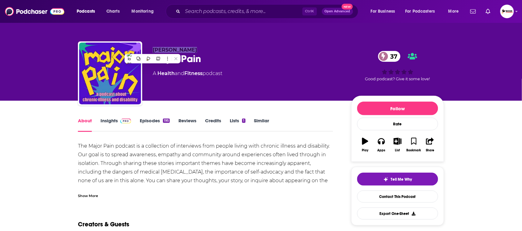
click at [114, 121] on link "Insights" at bounding box center [115, 125] width 31 height 14
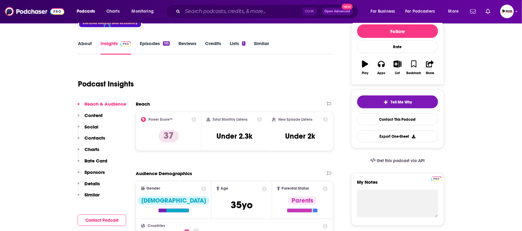
click at [101, 141] on p "Contacts" at bounding box center [94, 138] width 21 height 6
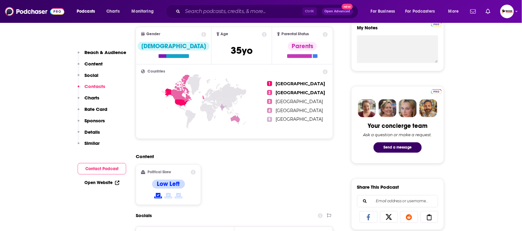
scroll to position [450, 0]
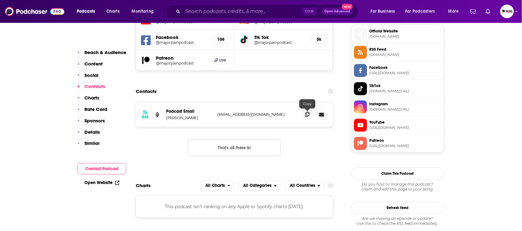
click at [309, 114] on span at bounding box center [307, 114] width 9 height 9
click at [102, 181] on link "Open Website" at bounding box center [101, 182] width 35 height 5
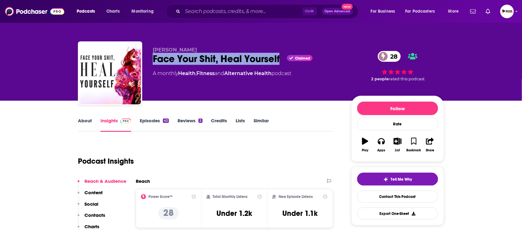
drag, startPoint x: 151, startPoint y: 62, endPoint x: 282, endPoint y: 62, distance: 131.1
click at [282, 62] on div "[PERSON_NAME] Face Your Shit, Heal Yourself Claimed 28 A monthly Health , Fitne…" at bounding box center [261, 74] width 366 height 67
copy h2 "Face Your Shit, Heal Yourself"
drag, startPoint x: 206, startPoint y: 46, endPoint x: 152, endPoint y: 48, distance: 54.4
click at [152, 48] on div "[PERSON_NAME] Face Your Shit, Heal Yourself Claimed 28 A monthly Health , Fitne…" at bounding box center [261, 74] width 366 height 67
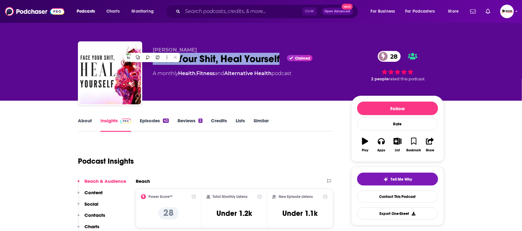
copy span "Meredith Ochoa"
click at [91, 215] on p "Contacts" at bounding box center [94, 215] width 21 height 6
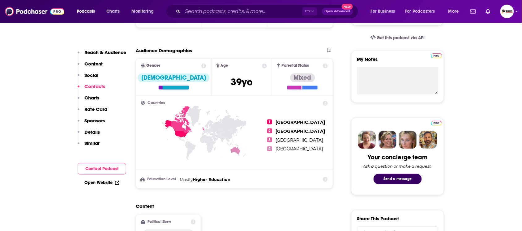
scroll to position [448, 0]
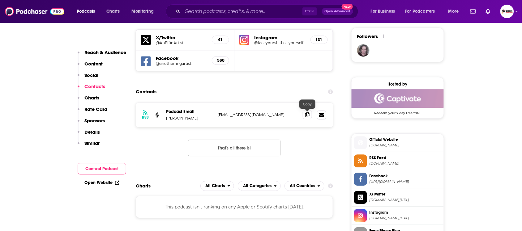
click at [305, 115] on span at bounding box center [307, 114] width 9 height 9
click at [113, 182] on link "Open Website" at bounding box center [101, 182] width 35 height 5
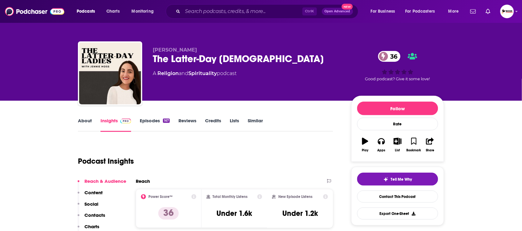
click at [83, 124] on link "About" at bounding box center [85, 125] width 14 height 14
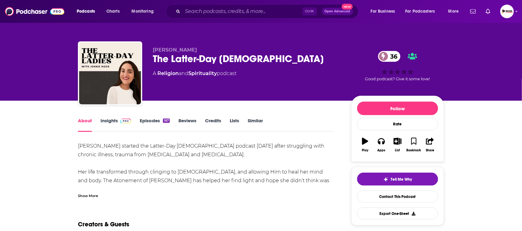
click at [110, 121] on link "Insights" at bounding box center [115, 125] width 31 height 14
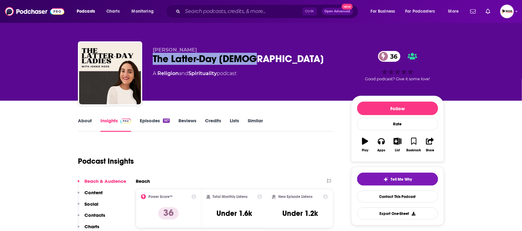
drag, startPoint x: 255, startPoint y: 59, endPoint x: 151, endPoint y: 58, distance: 103.9
click at [151, 58] on div "Jennie Moss The Latter-Day Ladies 36 A Religion and Spirituality podcast 36 Goo…" at bounding box center [261, 74] width 366 height 67
copy h2 "The Latter-Day Ladies"
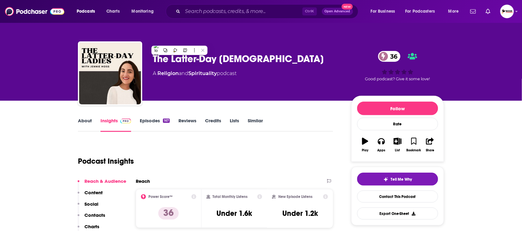
click at [258, 41] on div "Jennie Moss The Latter-Day Ladies 36 A Religion and Spirituality podcast 36 Goo…" at bounding box center [261, 74] width 366 height 67
drag, startPoint x: 225, startPoint y: 44, endPoint x: 144, endPoint y: 45, distance: 80.7
click at [144, 45] on div "Jennie Moss The Latter-Day Ladies 36 A Religion and Spirituality podcast 36 Goo…" at bounding box center [261, 74] width 366 height 67
copy span "Jennie Moss"
click at [91, 213] on p "Contacts" at bounding box center [94, 215] width 21 height 6
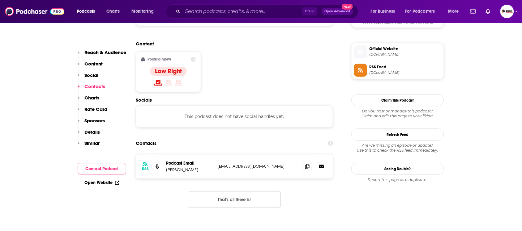
scroll to position [491, 0]
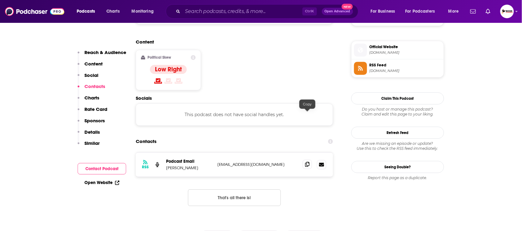
click at [308, 162] on icon at bounding box center [307, 164] width 4 height 5
click at [100, 182] on link "Open Website" at bounding box center [101, 182] width 35 height 5
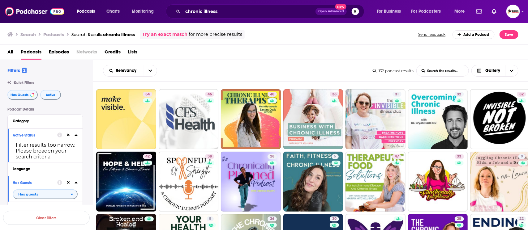
scroll to position [736, 0]
